Goal: Information Seeking & Learning: Learn about a topic

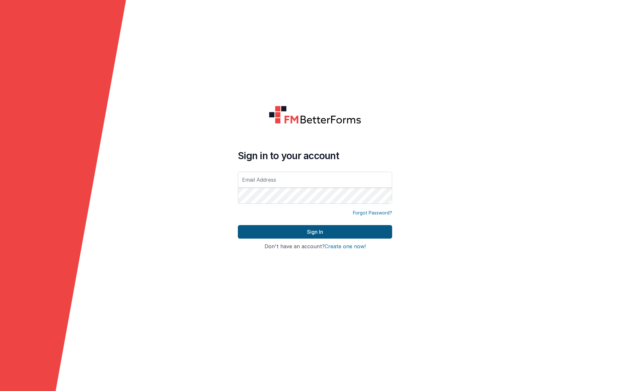
type input "[PERSON_NAME][EMAIL_ADDRESS][DOMAIN_NAME]"
click at [314, 234] on button "Sign In" at bounding box center [315, 232] width 154 height 14
type input "[PERSON_NAME][EMAIL_ADDRESS][DOMAIN_NAME]"
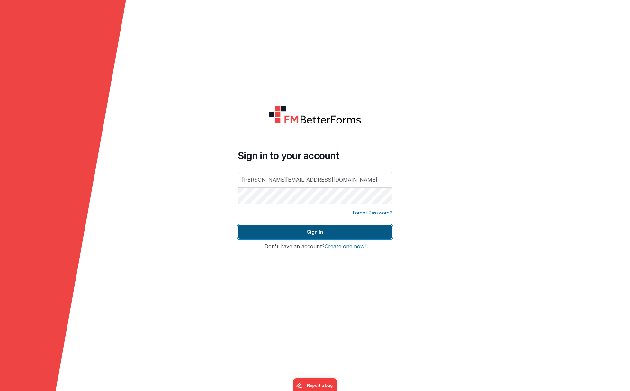
click at [313, 233] on button "Sign In" at bounding box center [315, 232] width 154 height 14
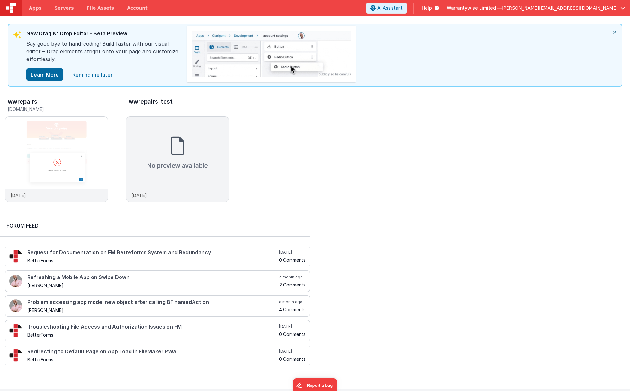
click at [432, 8] on span "Help" at bounding box center [427, 8] width 10 height 6
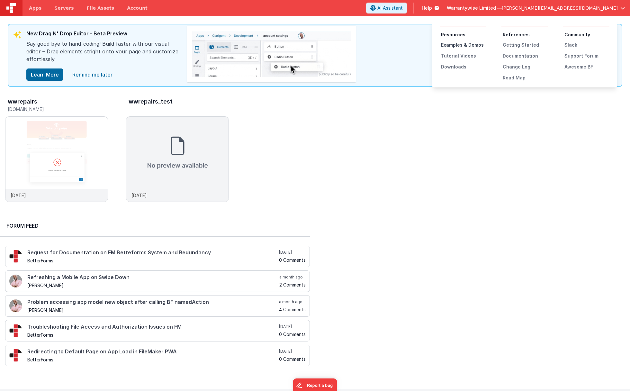
click at [463, 45] on div "Examples & Demos" at bounding box center [463, 45] width 45 height 6
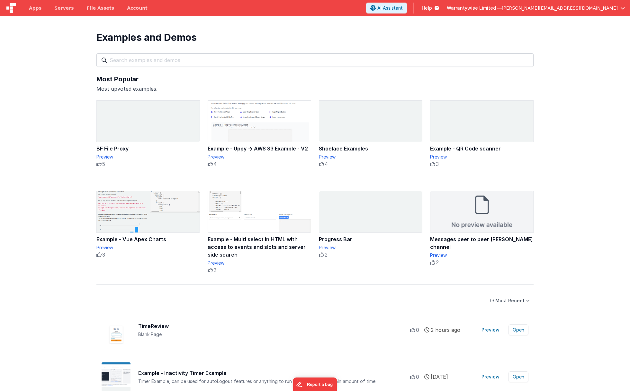
click at [432, 8] on span "Help" at bounding box center [427, 8] width 10 height 6
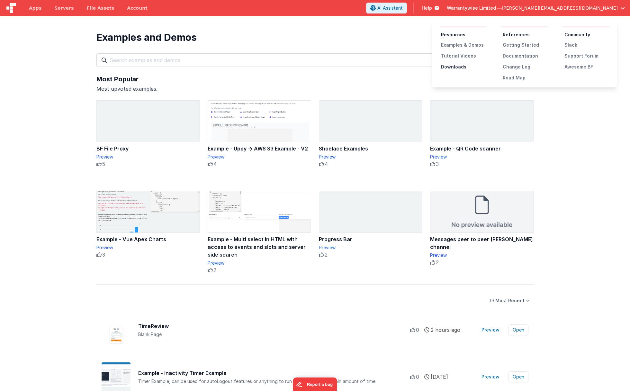
click at [456, 67] on div "Downloads" at bounding box center [463, 67] width 45 height 6
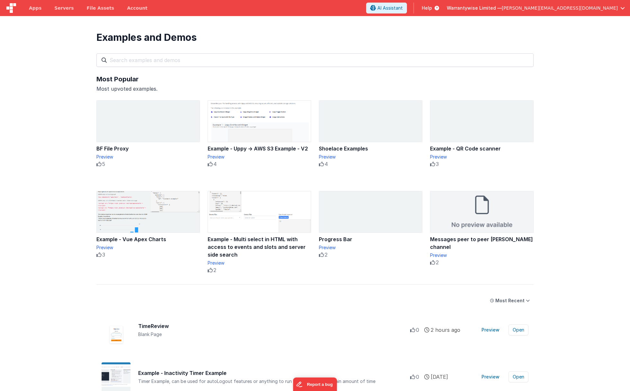
click at [432, 8] on span "Help" at bounding box center [427, 8] width 10 height 6
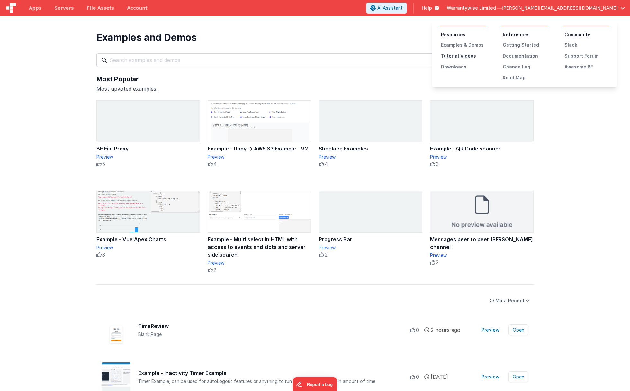
click at [457, 58] on div "Tutorial Videos" at bounding box center [463, 56] width 45 height 6
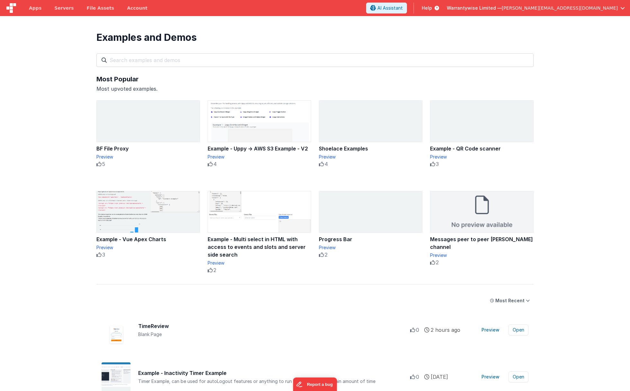
click at [432, 6] on span "Help" at bounding box center [427, 8] width 10 height 6
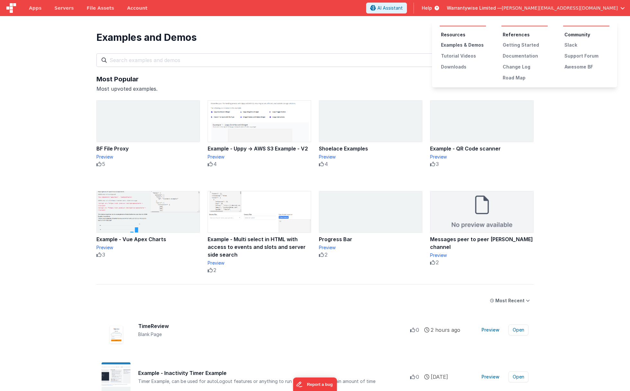
click at [457, 45] on div "Examples & Demos" at bounding box center [463, 45] width 45 height 6
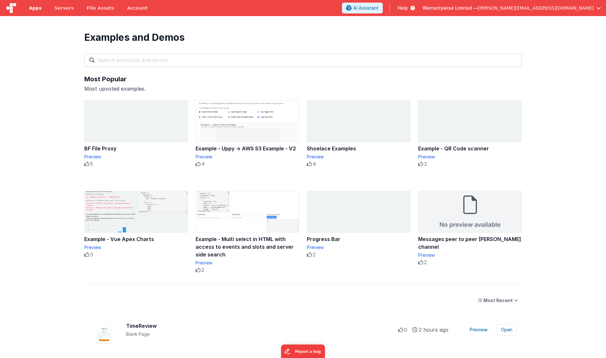
click at [32, 8] on span "Apps" at bounding box center [35, 8] width 13 height 6
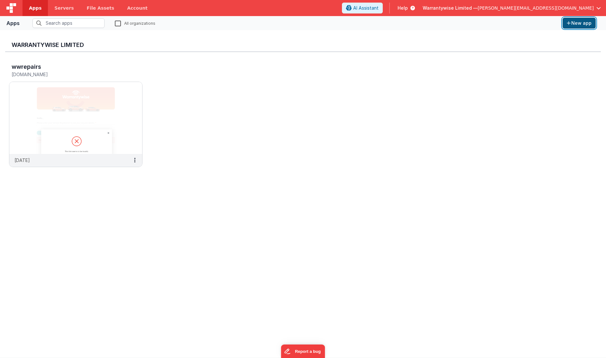
click at [574, 24] on button "New app" at bounding box center [578, 23] width 33 height 11
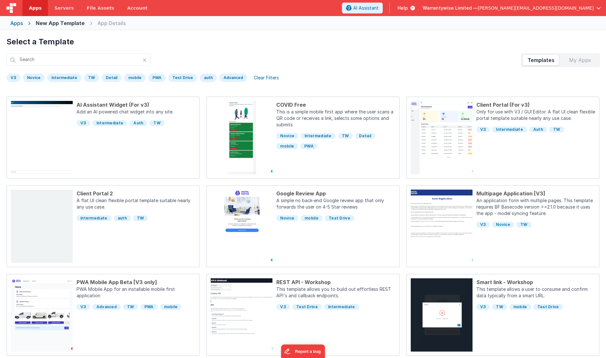
click at [570, 59] on div "My Apps" at bounding box center [579, 60] width 36 height 10
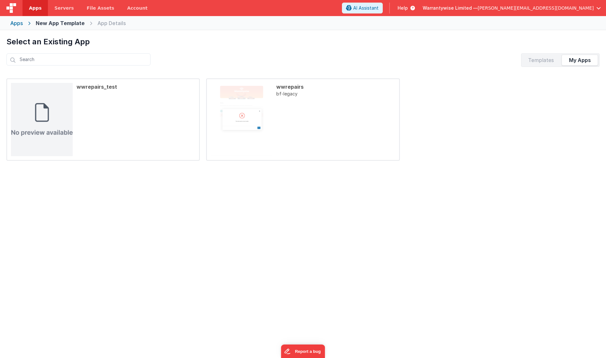
click at [545, 65] on div "Templates" at bounding box center [540, 60] width 36 height 10
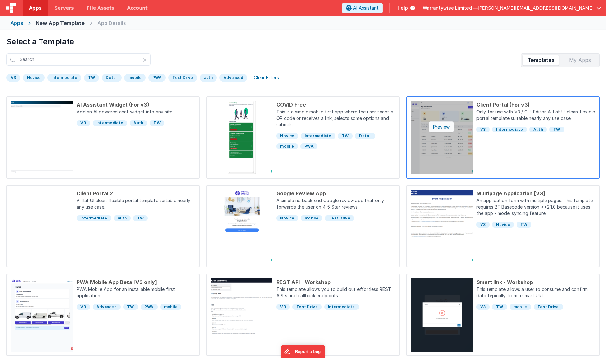
click at [434, 127] on div "Preview" at bounding box center [441, 127] width 25 height 11
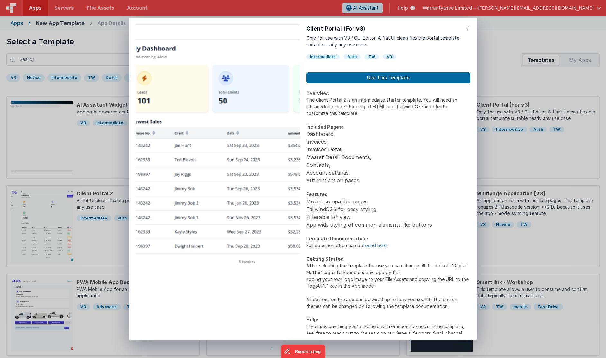
click at [370, 245] on link "found here." at bounding box center [375, 245] width 25 height 5
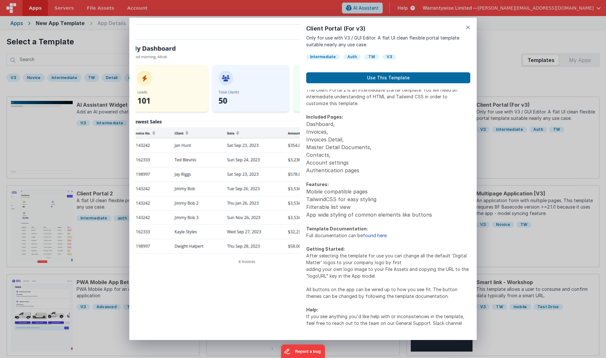
scroll to position [15, 0]
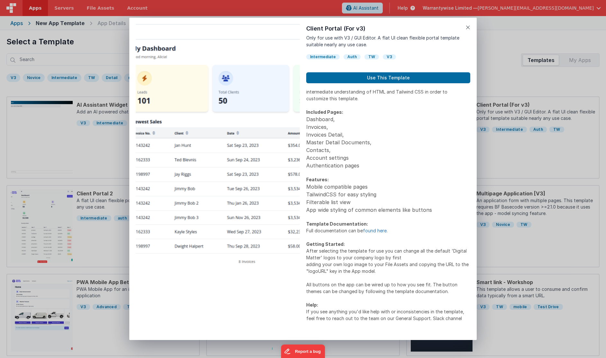
click at [374, 231] on link "found here." at bounding box center [375, 230] width 25 height 5
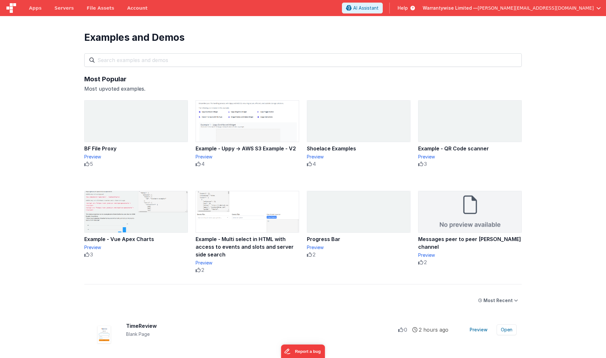
click at [408, 8] on span "Help" at bounding box center [402, 8] width 10 height 6
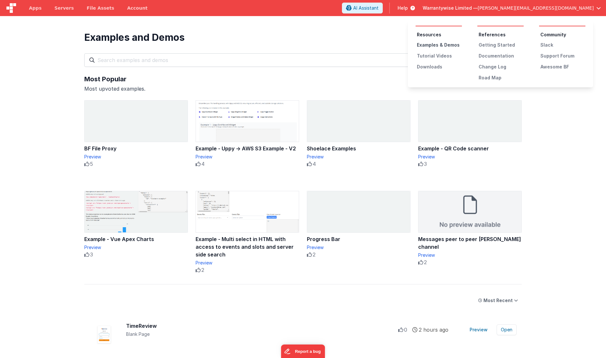
click at [432, 45] on div "Examples & Demos" at bounding box center [439, 45] width 45 height 6
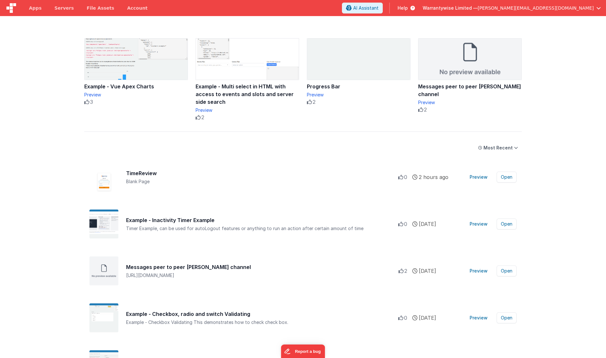
scroll to position [184, 0]
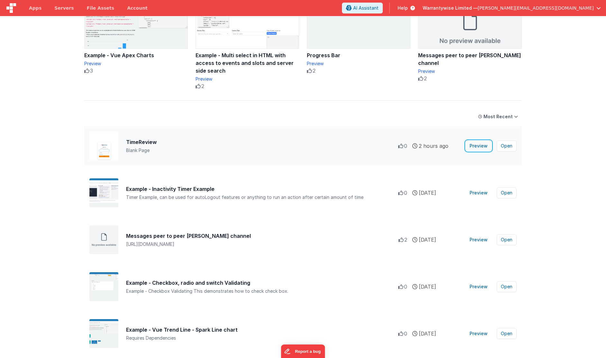
click at [480, 147] on button "Preview" at bounding box center [479, 146] width 26 height 10
click at [505, 146] on button "Open" at bounding box center [506, 145] width 20 height 11
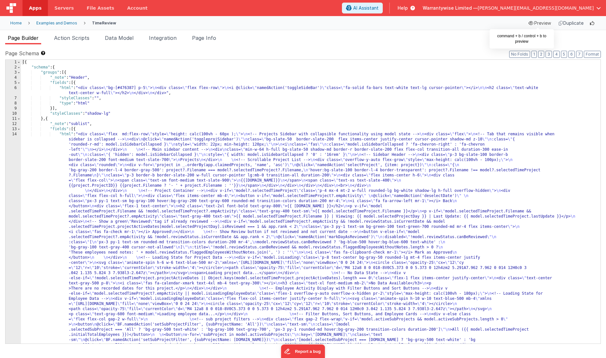
click at [540, 23] on div "Preview" at bounding box center [540, 23] width 28 height 9
click at [73, 41] on li "Action Scripts" at bounding box center [71, 39] width 41 height 10
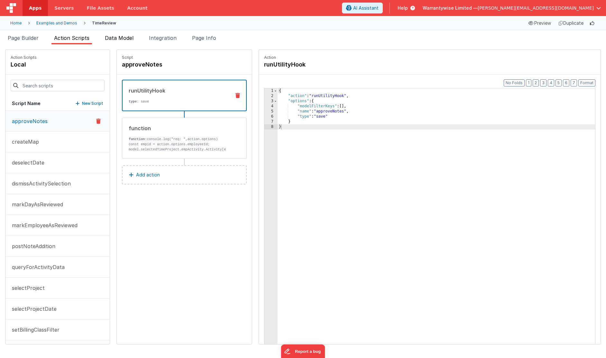
click at [121, 38] on span "Data Model" at bounding box center [119, 38] width 29 height 6
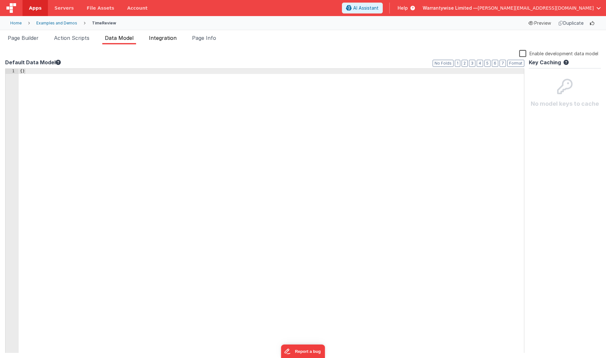
click at [166, 42] on li "Integration" at bounding box center [162, 39] width 33 height 10
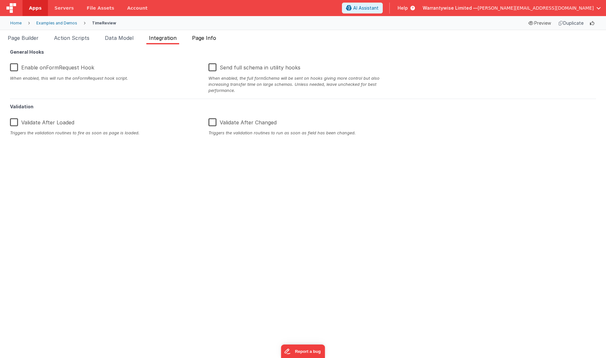
click at [202, 40] on span "Page Info" at bounding box center [204, 38] width 24 height 6
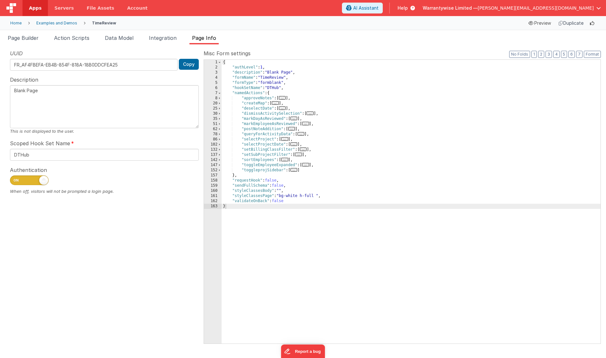
click at [44, 181] on span at bounding box center [43, 180] width 9 height 9
click at [15, 181] on input "checkbox" at bounding box center [12, 179] width 5 height 5
checkbox input "false"
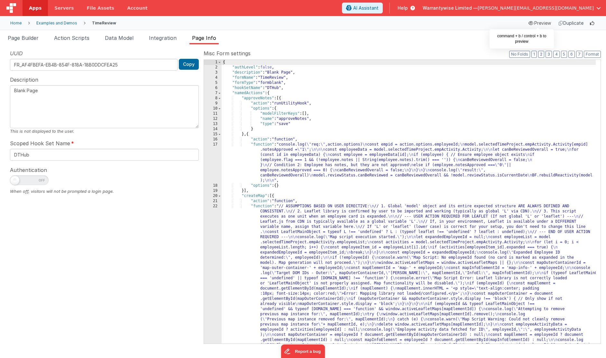
click at [539, 23] on div "Preview" at bounding box center [540, 23] width 28 height 9
click at [163, 39] on span "Integration" at bounding box center [163, 38] width 28 height 6
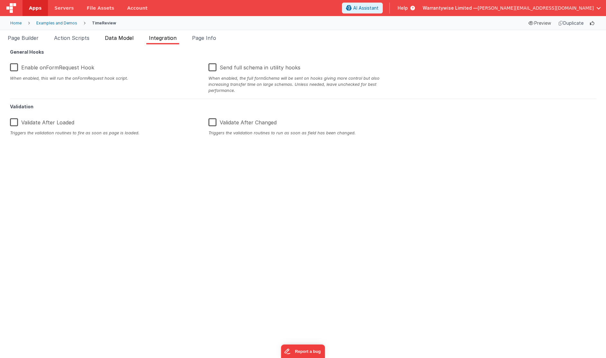
click at [126, 39] on span "Data Model" at bounding box center [119, 38] width 29 height 6
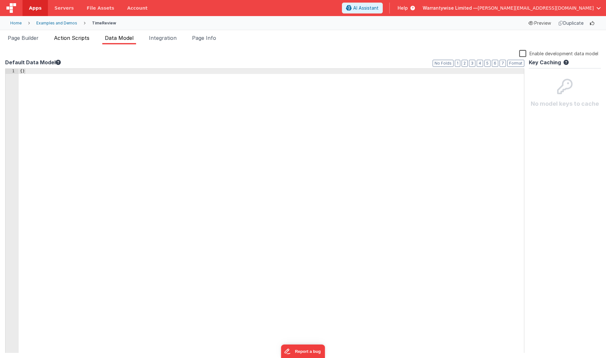
click at [74, 40] on span "Action Scripts" at bounding box center [71, 38] width 35 height 6
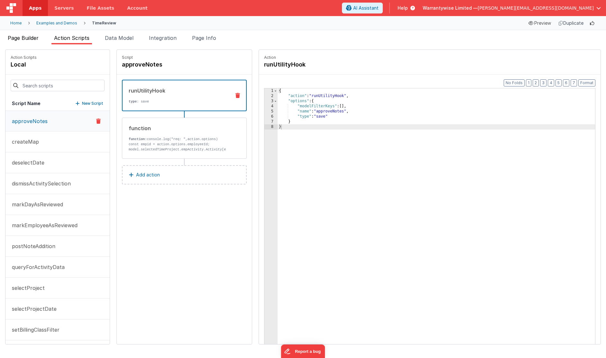
click at [27, 37] on span "Page Builder" at bounding box center [23, 38] width 31 height 6
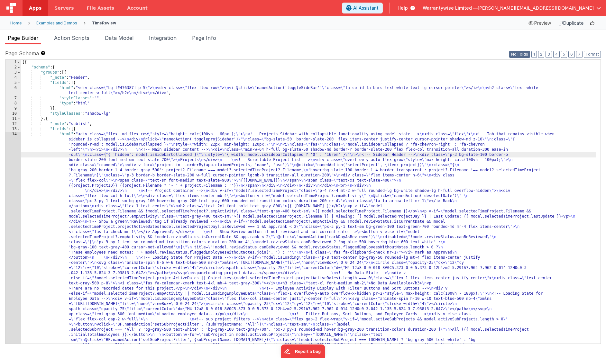
click at [517, 55] on button "No Folds" at bounding box center [519, 54] width 21 height 7
click at [578, 55] on button "7" at bounding box center [579, 54] width 6 height 7
click at [534, 54] on button "1" at bounding box center [533, 54] width 5 height 7
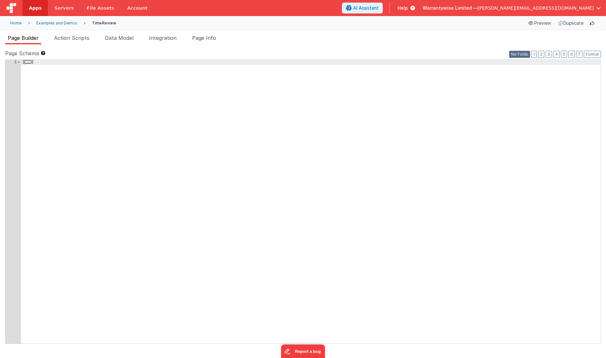
click at [524, 54] on button "No Folds" at bounding box center [519, 54] width 21 height 7
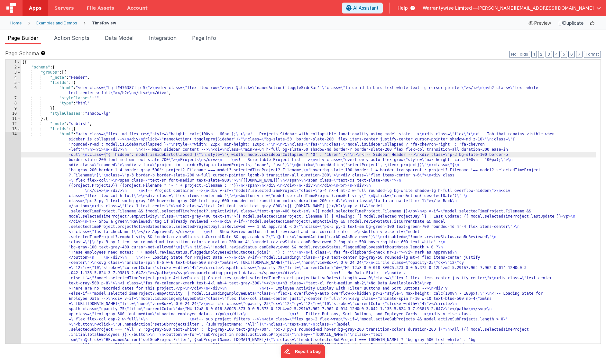
click at [63, 21] on div "Examples and Demos" at bounding box center [56, 23] width 41 height 5
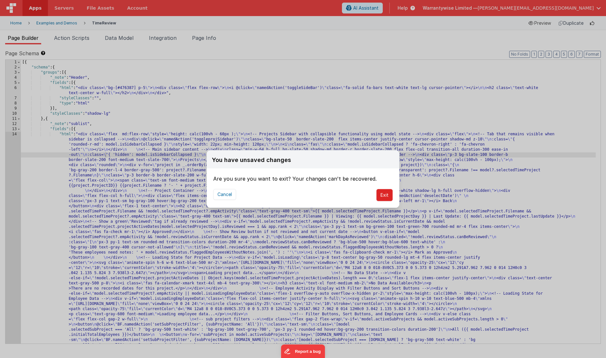
click at [384, 193] on button "Exit" at bounding box center [384, 195] width 16 height 12
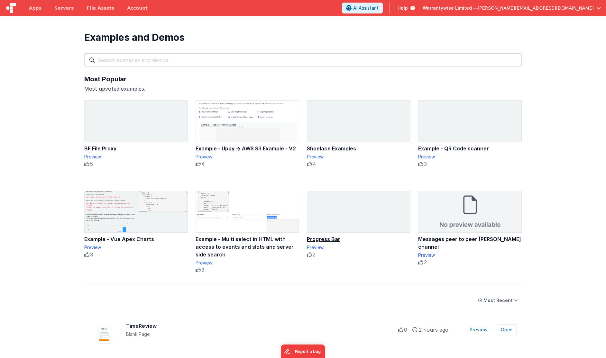
scroll to position [137, 0]
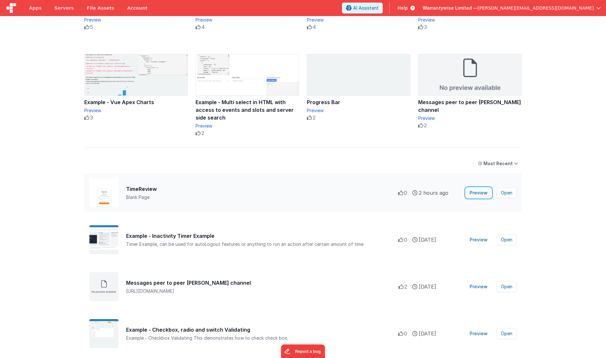
click at [479, 195] on button "Preview" at bounding box center [479, 193] width 26 height 10
click at [477, 193] on button "Preview" at bounding box center [479, 193] width 26 height 10
